Goal: Task Accomplishment & Management: Manage account settings

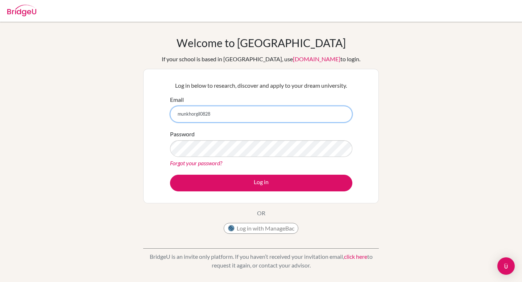
click at [306, 109] on input "munkhorgil0828" at bounding box center [261, 114] width 182 height 17
click at [274, 109] on input "munkhorgil0828" at bounding box center [261, 114] width 182 height 17
click at [265, 112] on input "munkhorgil0828" at bounding box center [261, 114] width 182 height 17
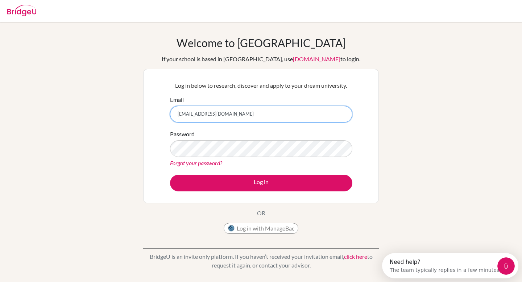
type input "[EMAIL_ADDRESS][DOMAIN_NAME]"
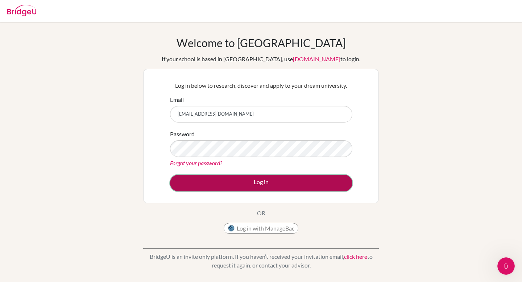
click at [263, 177] on button "Log in" at bounding box center [261, 183] width 182 height 17
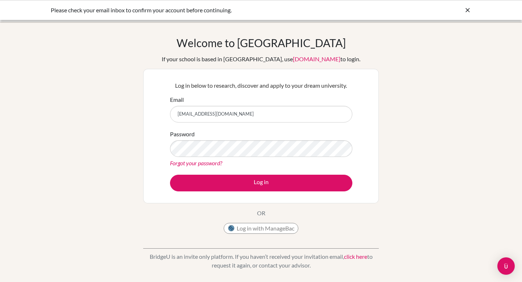
click at [256, 156] on div "Password Forgot your password?" at bounding box center [261, 149] width 182 height 38
click at [170, 175] on button "Log in" at bounding box center [261, 183] width 182 height 17
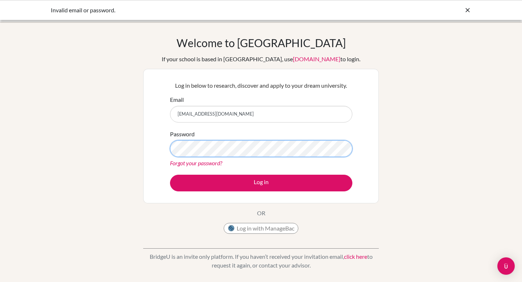
click at [170, 175] on button "Log in" at bounding box center [261, 183] width 182 height 17
click at [190, 163] on link "Forgot your password?" at bounding box center [196, 162] width 52 height 7
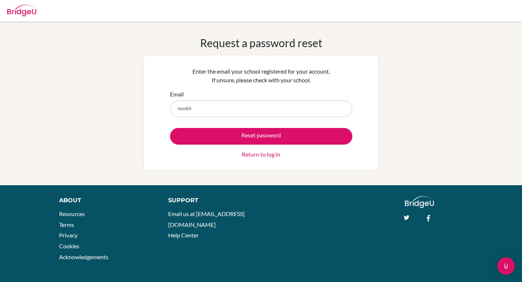
type input "munkhorgil0828@gmail.com"
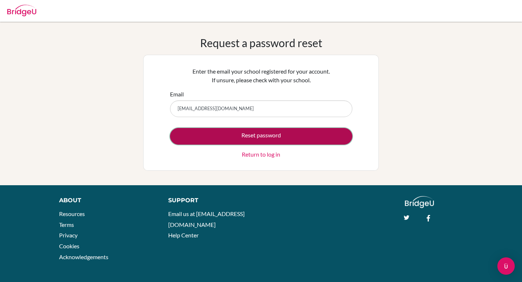
click at [236, 134] on button "Reset password" at bounding box center [261, 136] width 182 height 17
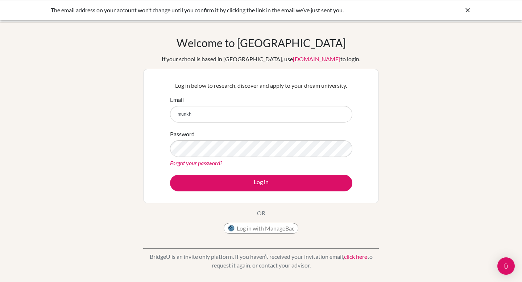
type input "[EMAIL_ADDRESS][DOMAIN_NAME]"
click at [212, 163] on link "Forgot your password?" at bounding box center [196, 162] width 52 height 7
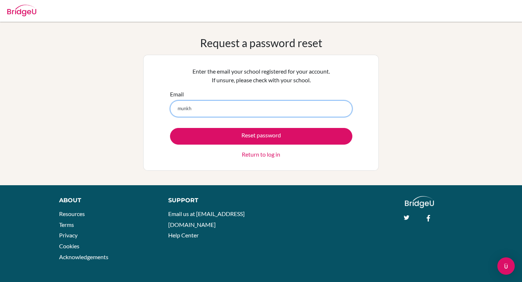
type input "[EMAIL_ADDRESS][DOMAIN_NAME]"
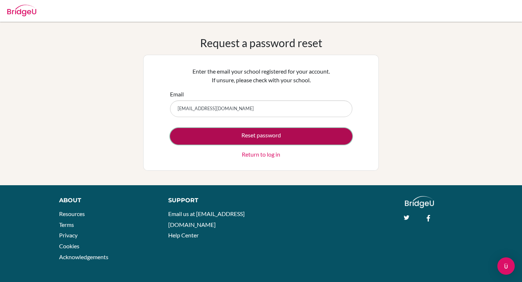
click at [270, 136] on button "Reset password" at bounding box center [261, 136] width 182 height 17
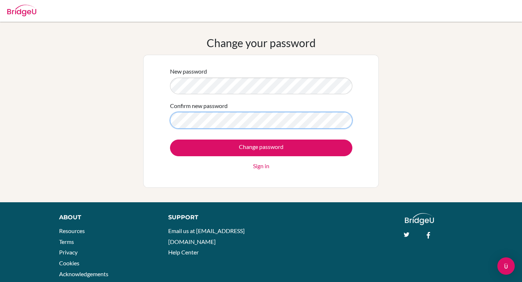
click at [170, 139] on input "Change password" at bounding box center [261, 147] width 182 height 17
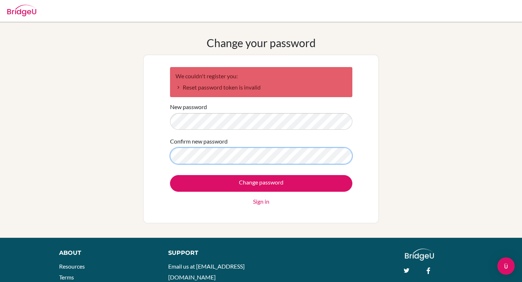
click at [170, 175] on input "Change password" at bounding box center [261, 183] width 182 height 17
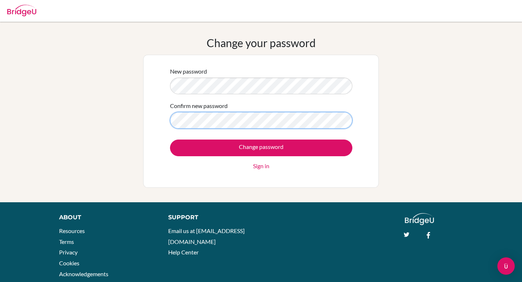
click at [170, 139] on input "Change password" at bounding box center [261, 147] width 182 height 17
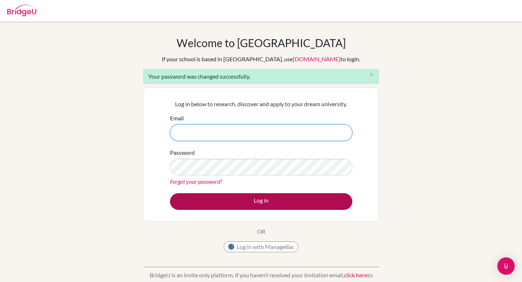
type input "[EMAIL_ADDRESS][DOMAIN_NAME]"
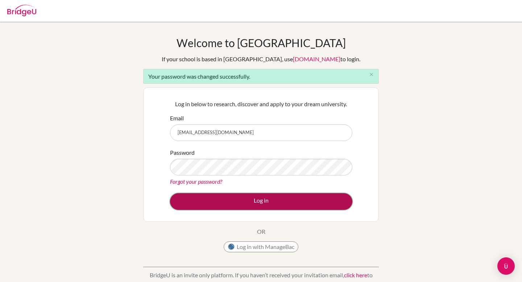
click at [269, 200] on button "Log in" at bounding box center [261, 201] width 182 height 17
